Goal: Transaction & Acquisition: Purchase product/service

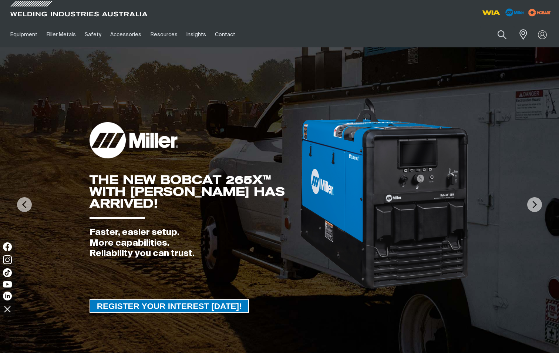
drag, startPoint x: 512, startPoint y: 44, endPoint x: 528, endPoint y: 37, distance: 17.7
click at [512, 44] on div "Search When search results are available use up and down arrows to review and e…" at bounding box center [484, 35] width 137 height 26
click at [539, 34] on img at bounding box center [542, 34] width 11 height 11
click at [516, 50] on link "Partner Login" at bounding box center [511, 49] width 81 height 14
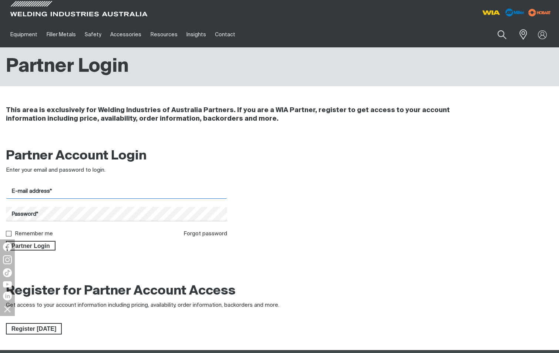
type input "[DOMAIN_NAME][EMAIL_ADDRESS][DOMAIN_NAME]"
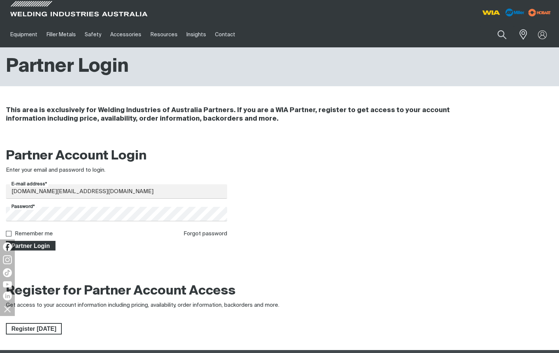
click at [31, 247] on span "Partner Login" at bounding box center [31, 246] width 48 height 10
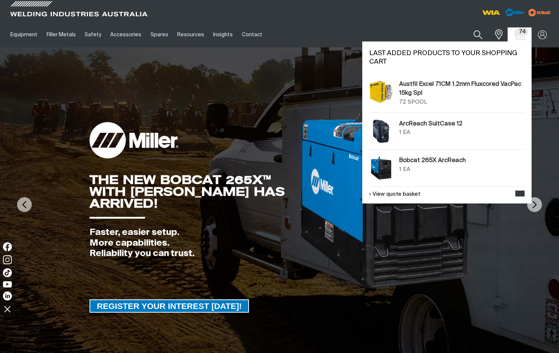
click at [524, 36] on img "Shopping cart (74 product(s))" at bounding box center [519, 34] width 11 height 11
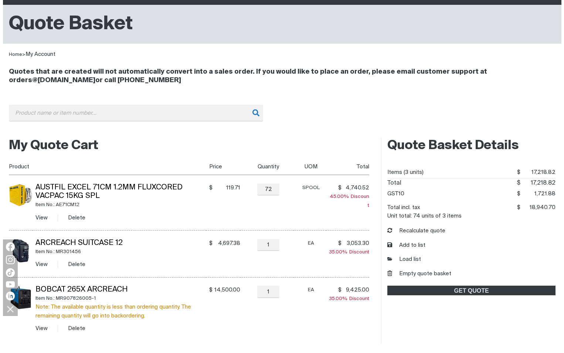
scroll to position [148, 0]
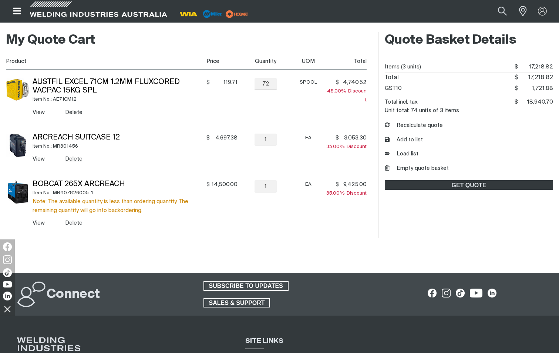
click at [70, 157] on button "Delete" at bounding box center [73, 159] width 17 height 9
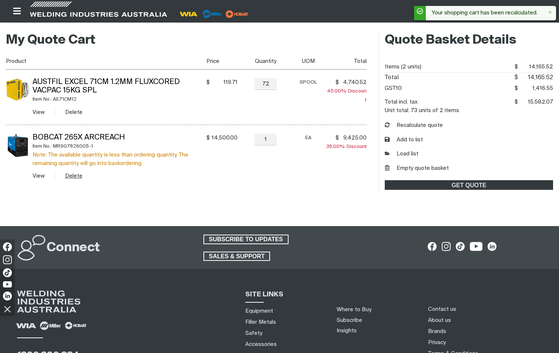
click at [75, 177] on button "Delete" at bounding box center [73, 176] width 17 height 9
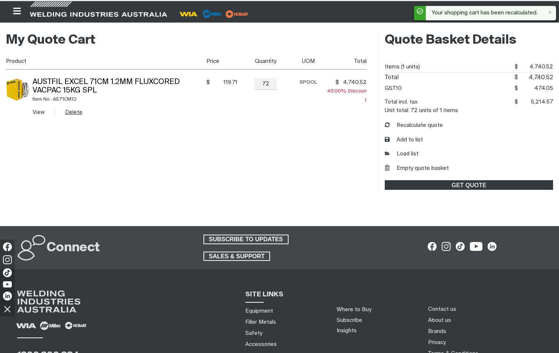
click at [74, 110] on button "Delete" at bounding box center [73, 112] width 17 height 9
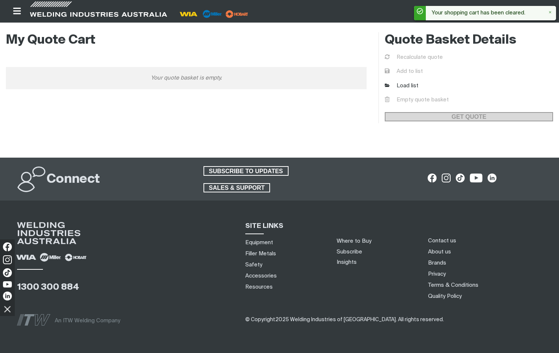
click at [11, 8] on button "Open top menu" at bounding box center [17, 11] width 22 height 22
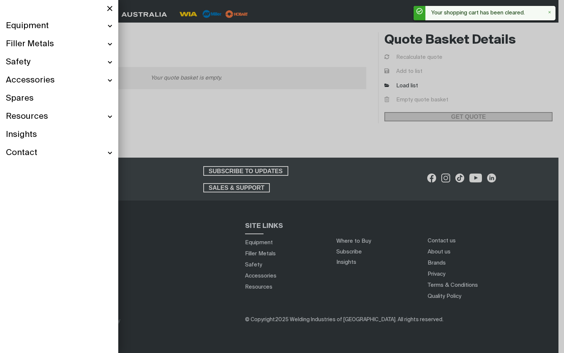
click at [37, 41] on span "Filler Metals" at bounding box center [30, 44] width 48 height 11
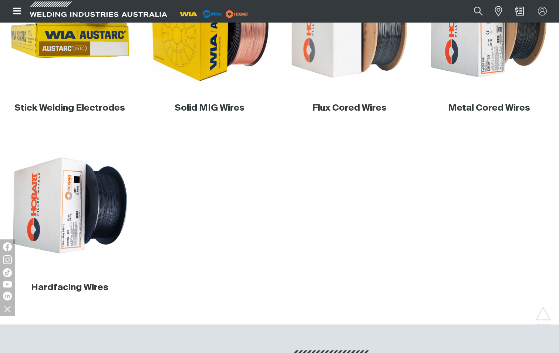
scroll to position [370, 0]
